Goal: Task Accomplishment & Management: Complete application form

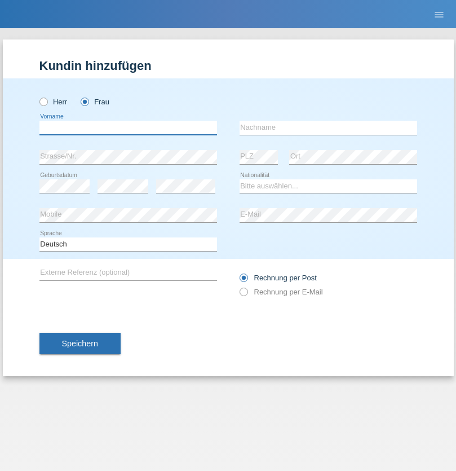
click at [128, 127] on input "text" at bounding box center [128, 128] width 178 height 14
type input "Eva"
click at [328, 127] on input "text" at bounding box center [329, 128] width 178 height 14
type input "Csömörnè Seres"
select select "HU"
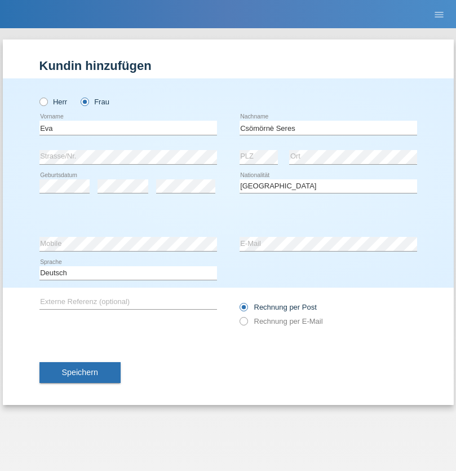
select select "C"
select select "03"
select select "08"
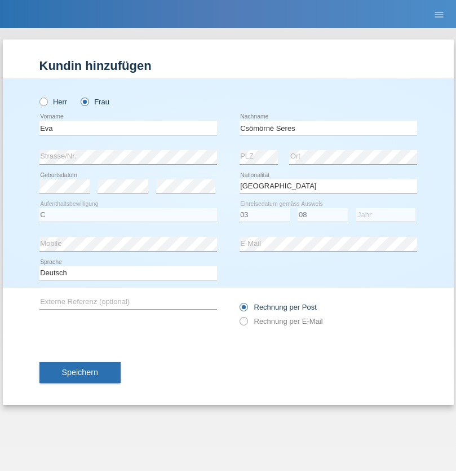
select select "1989"
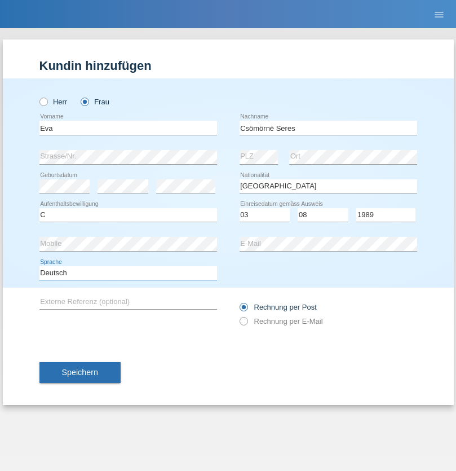
select select "en"
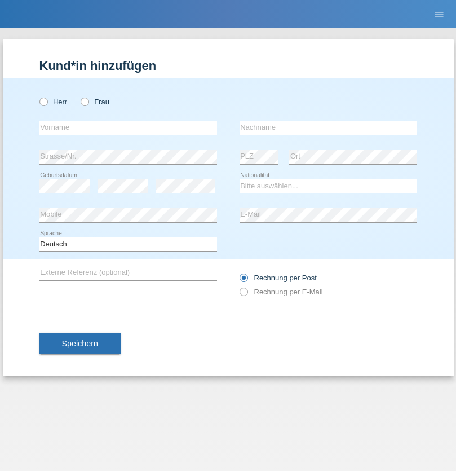
radio input "true"
click at [128, 127] on input "text" at bounding box center [128, 128] width 178 height 14
type input "[PERSON_NAME]"
click at [328, 127] on input "text" at bounding box center [329, 128] width 178 height 14
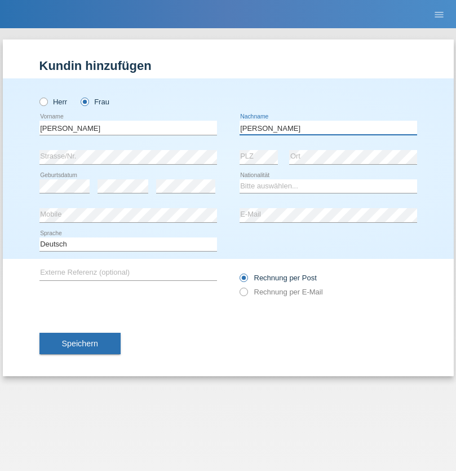
type input "[PERSON_NAME]"
select select "CH"
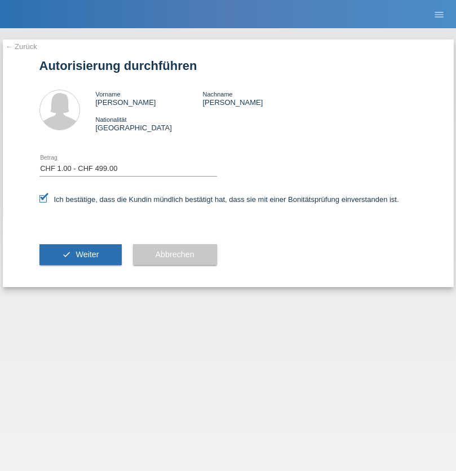
select select "1"
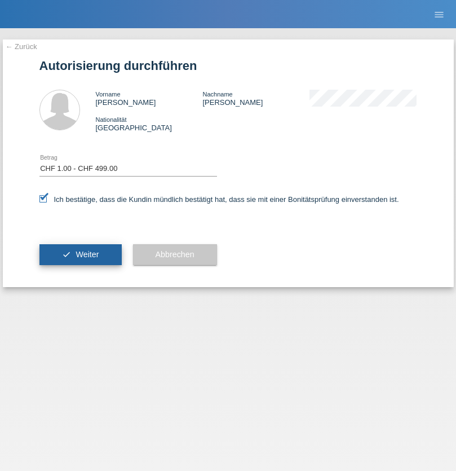
click at [80, 254] on span "Weiter" at bounding box center [87, 254] width 23 height 9
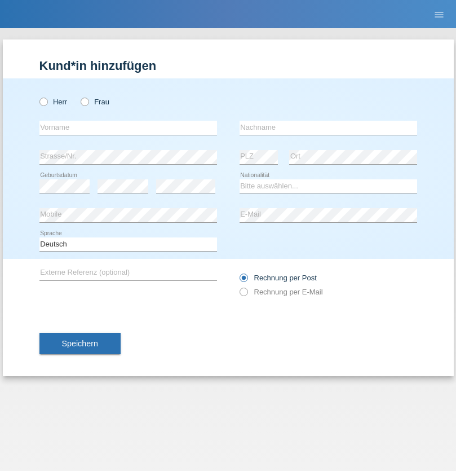
radio input "true"
click at [128, 127] on input "text" at bounding box center [128, 128] width 178 height 14
type input "[PERSON_NAME]"
click at [328, 127] on input "text" at bounding box center [329, 128] width 178 height 14
type input "Beluli"
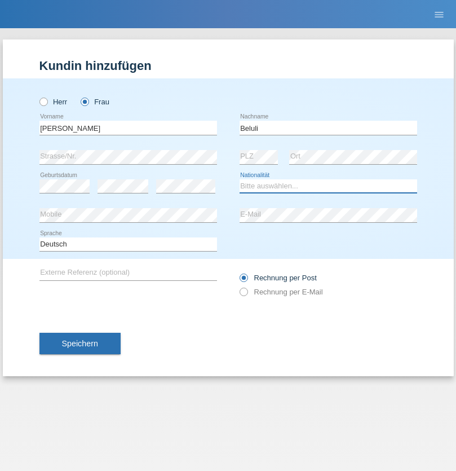
select select "XK"
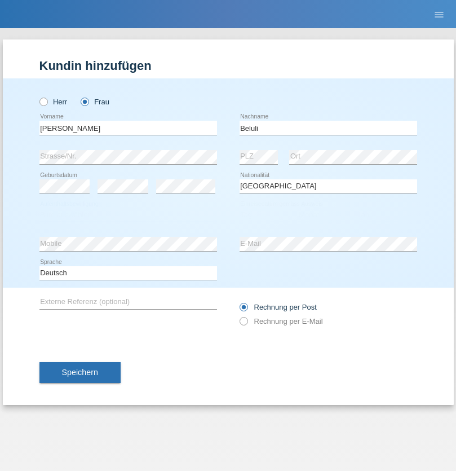
select select "C"
select select "17"
select select "01"
select select "1997"
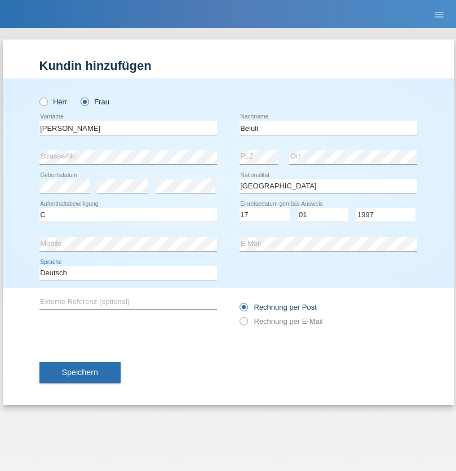
select select "en"
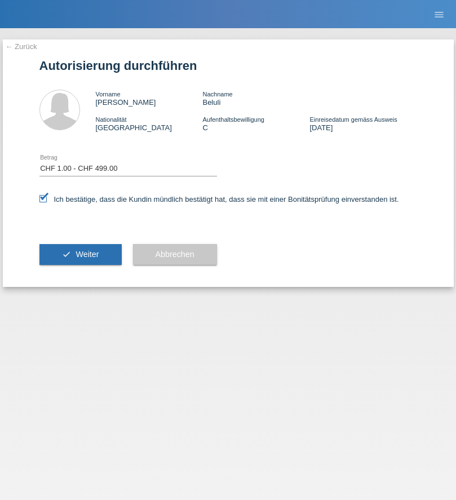
select select "1"
click at [80, 254] on span "Weiter" at bounding box center [87, 254] width 23 height 9
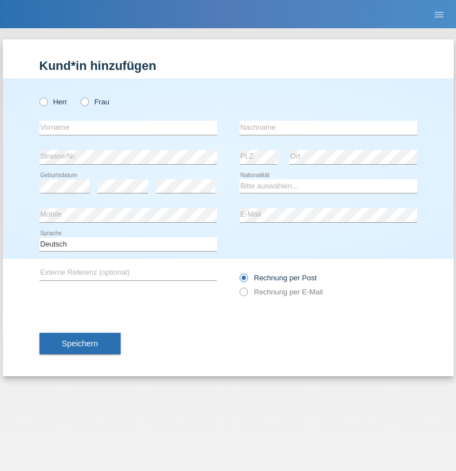
radio input "true"
click at [128, 127] on input "text" at bounding box center [128, 128] width 178 height 14
type input "Marco"
click at [328, 127] on input "text" at bounding box center [329, 128] width 178 height 14
type input "Weinlein"
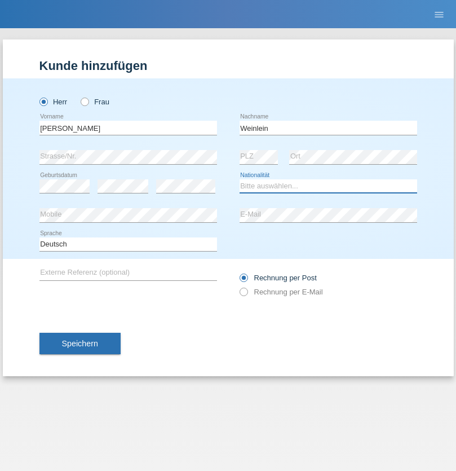
select select "CH"
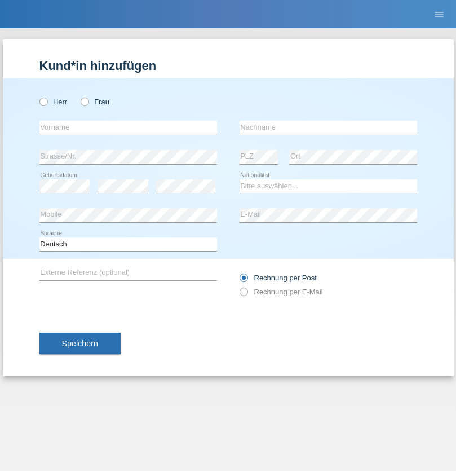
radio input "true"
click at [128, 127] on input "text" at bounding box center [128, 128] width 178 height 14
type input "firat"
click at [328, 127] on input "text" at bounding box center [329, 128] width 178 height 14
type input "kara"
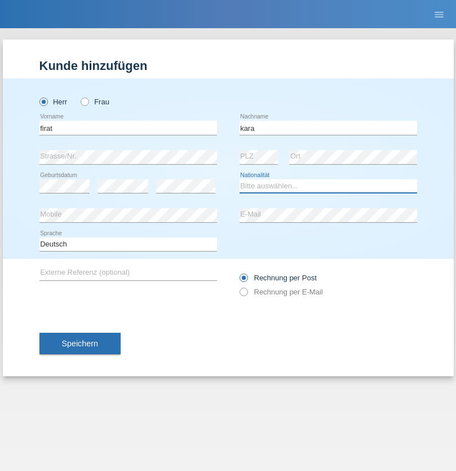
select select "CH"
